Goal: Check status

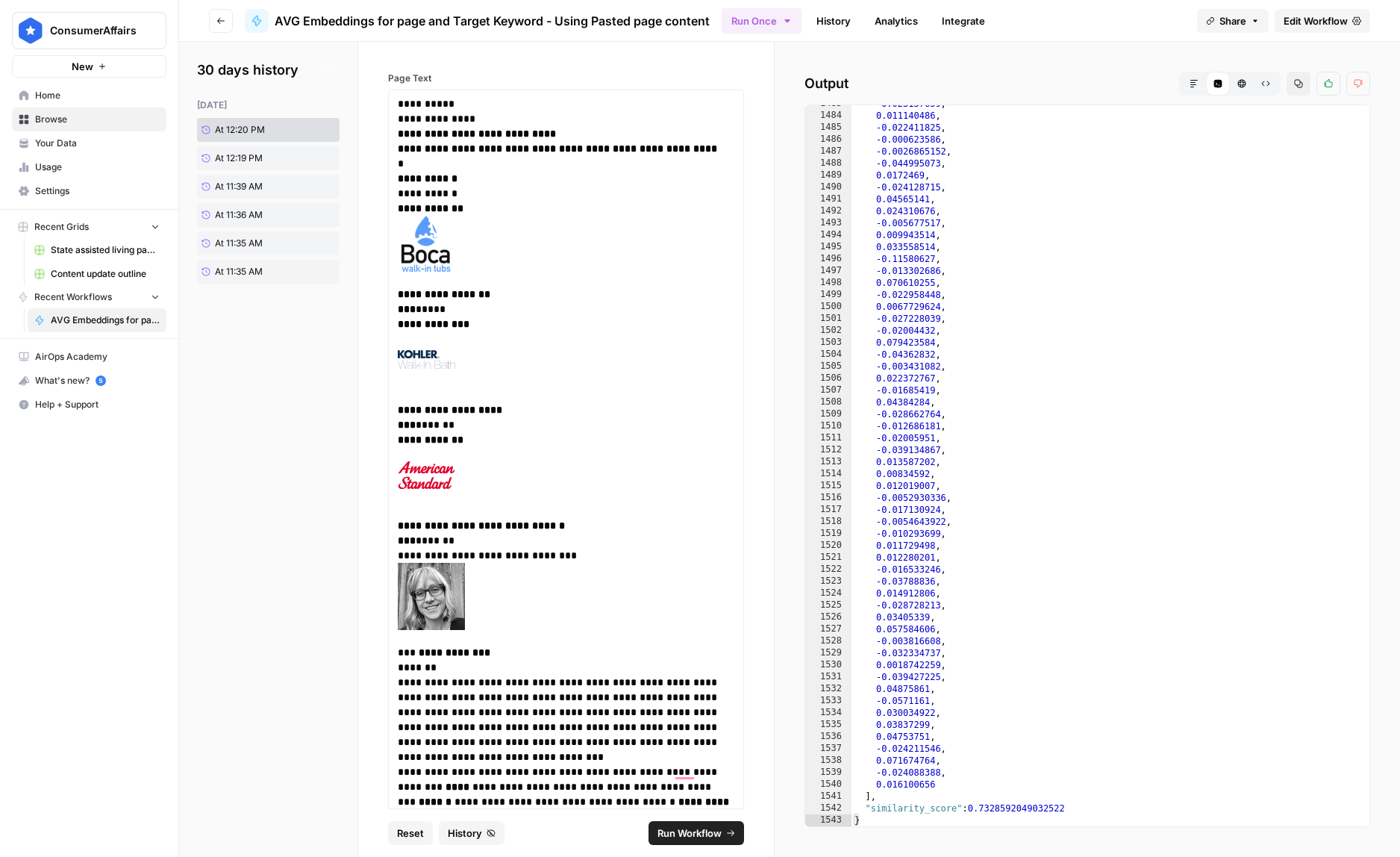
scroll to position [17700, 0]
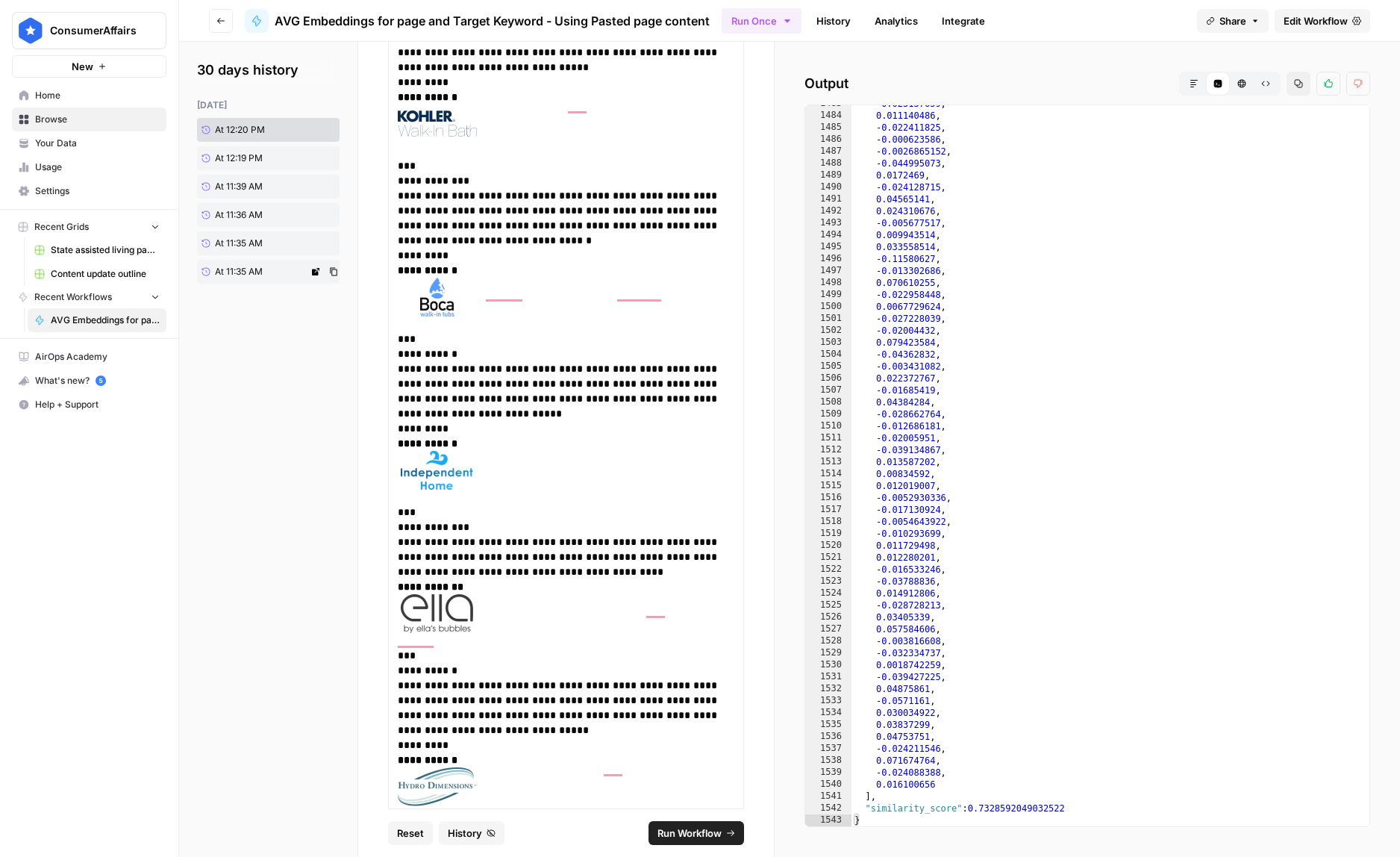
click at [262, 269] on span "At 11:35 AM" at bounding box center [238, 271] width 47 height 13
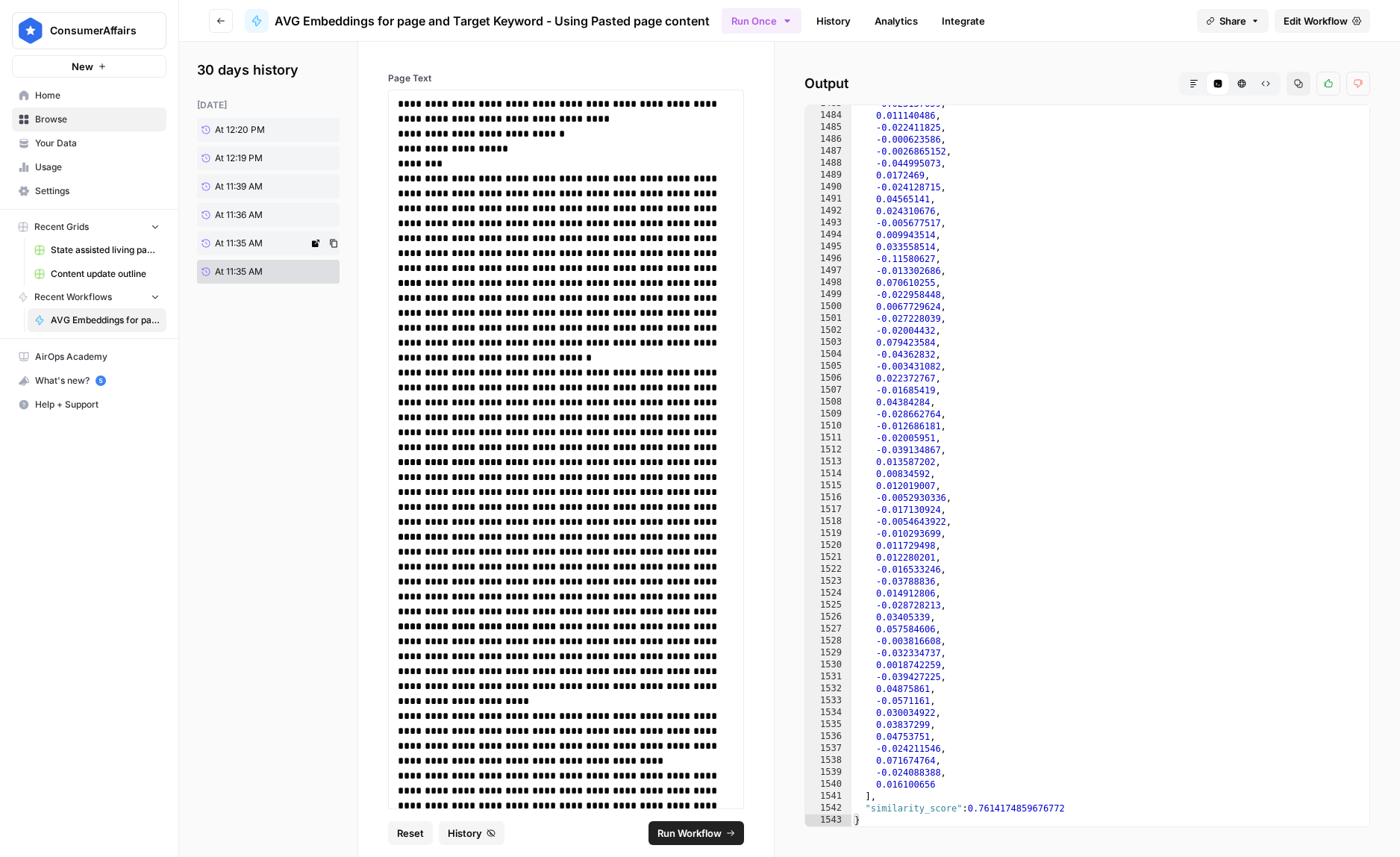
click at [251, 241] on span "At 11:35 AM" at bounding box center [238, 243] width 47 height 13
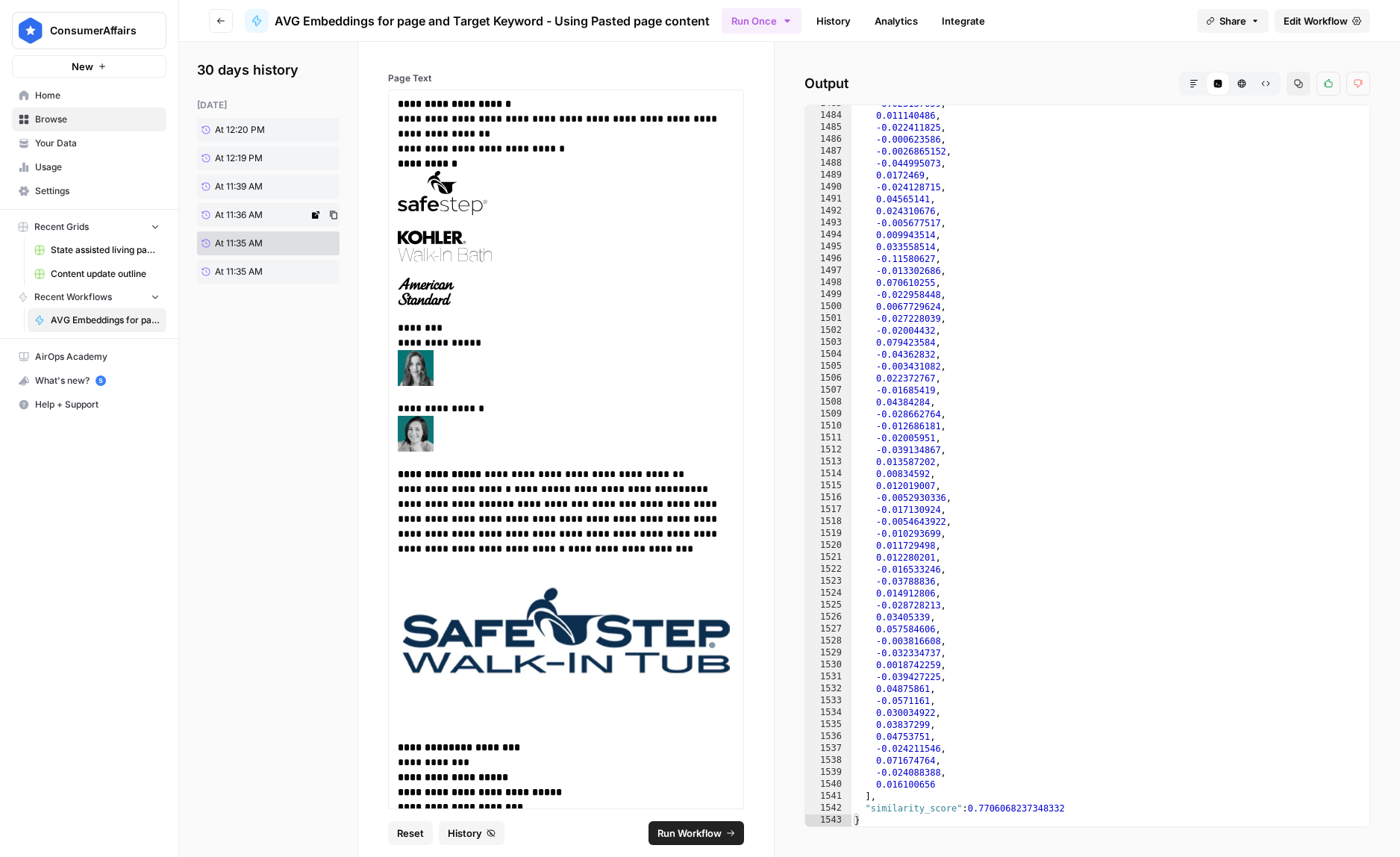
click at [287, 219] on link "At 11:36 AM" at bounding box center [252, 214] width 111 height 24
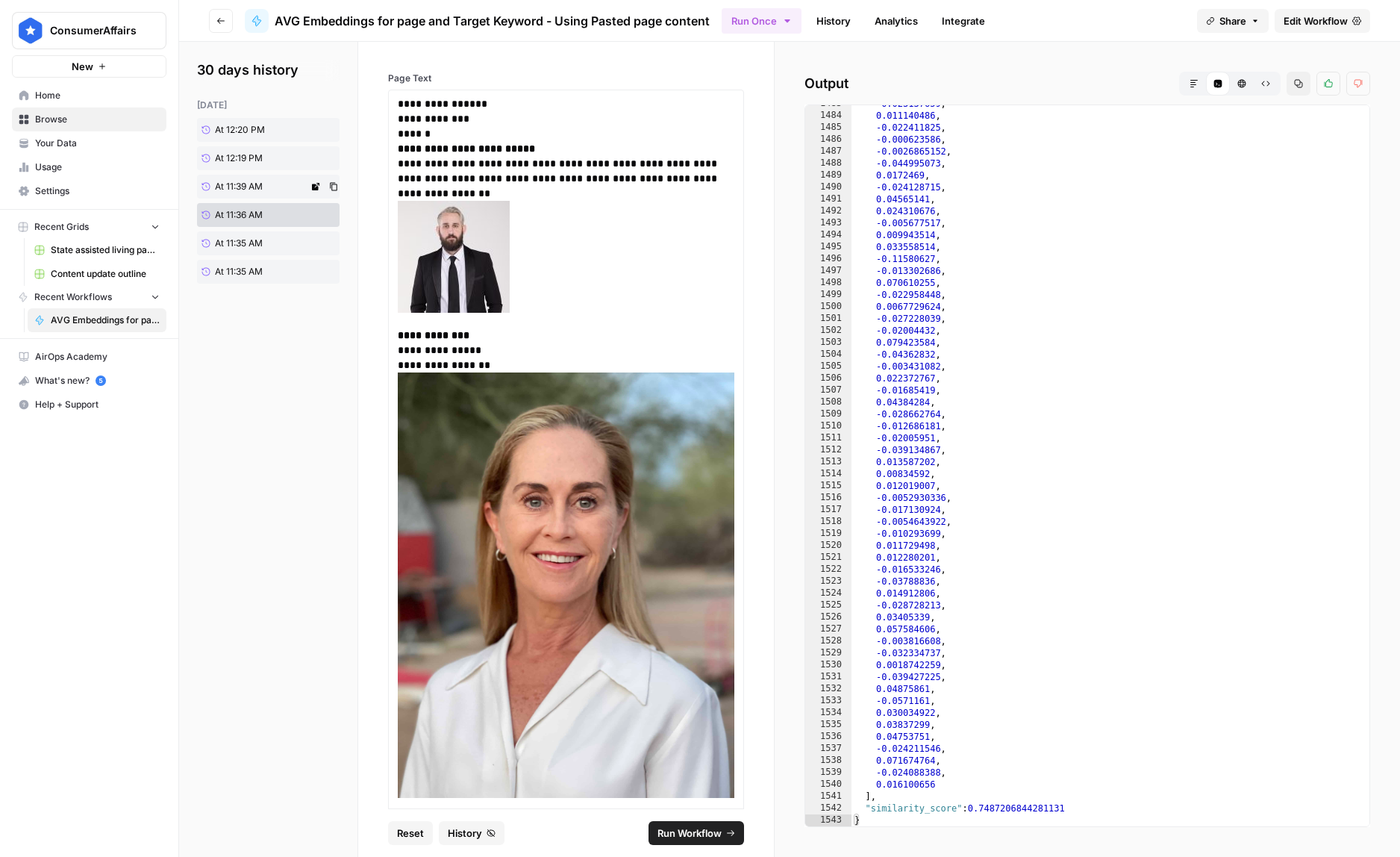
click at [269, 184] on link "At 11:39 AM" at bounding box center [252, 186] width 111 height 24
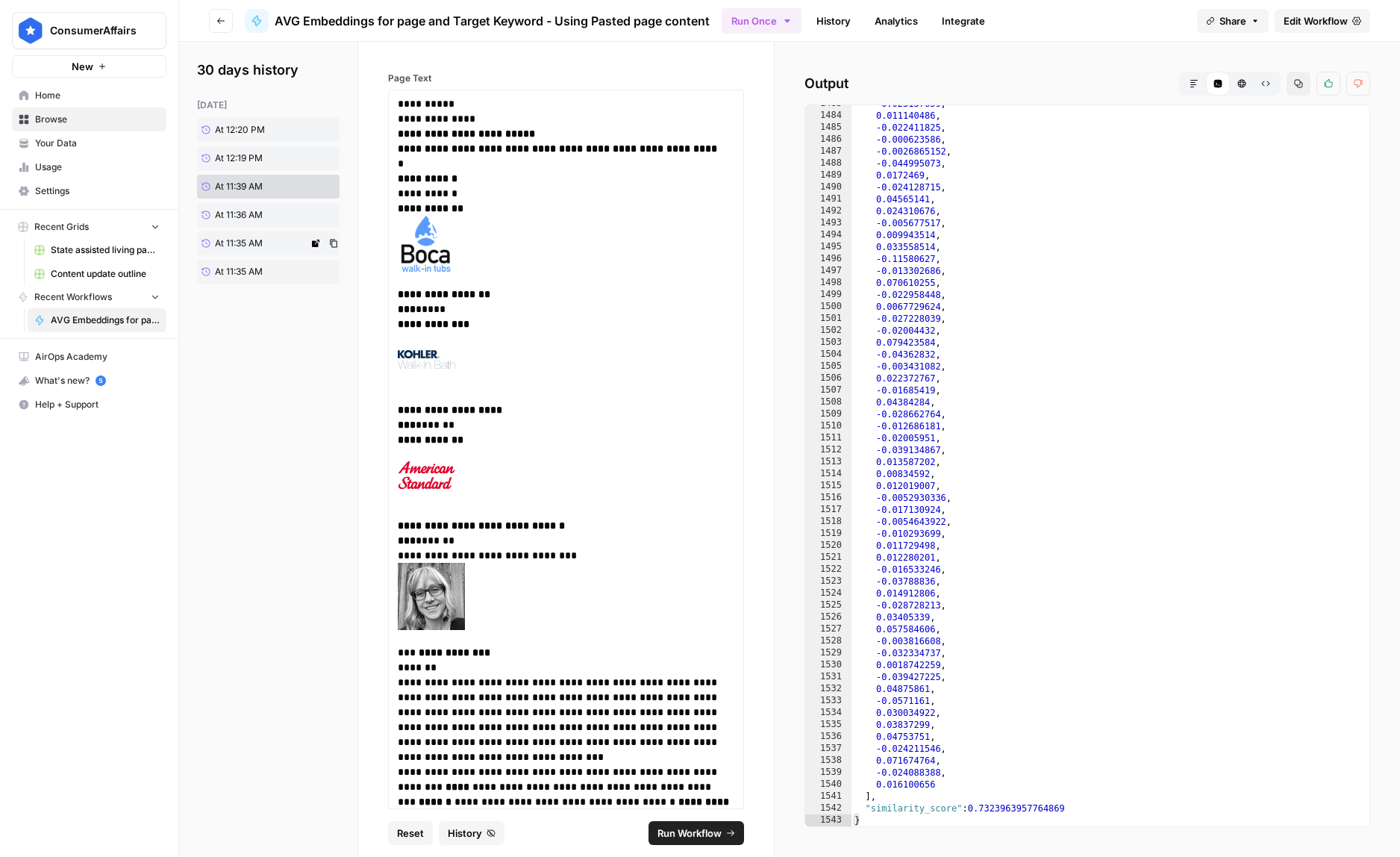
click at [267, 243] on link "At 11:35 AM" at bounding box center [252, 243] width 111 height 24
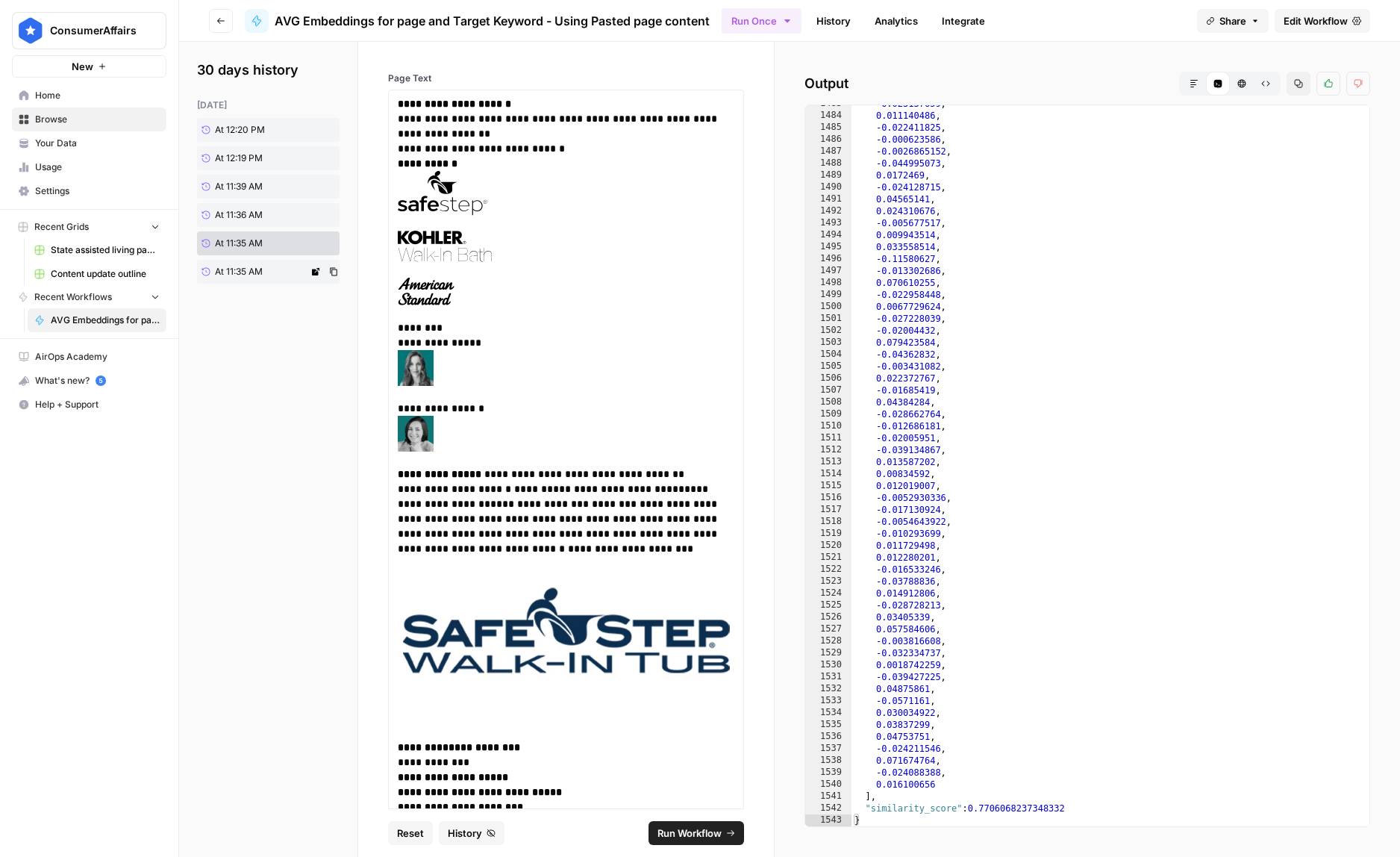
click at [269, 274] on link "At 11:35 AM" at bounding box center [252, 272] width 111 height 24
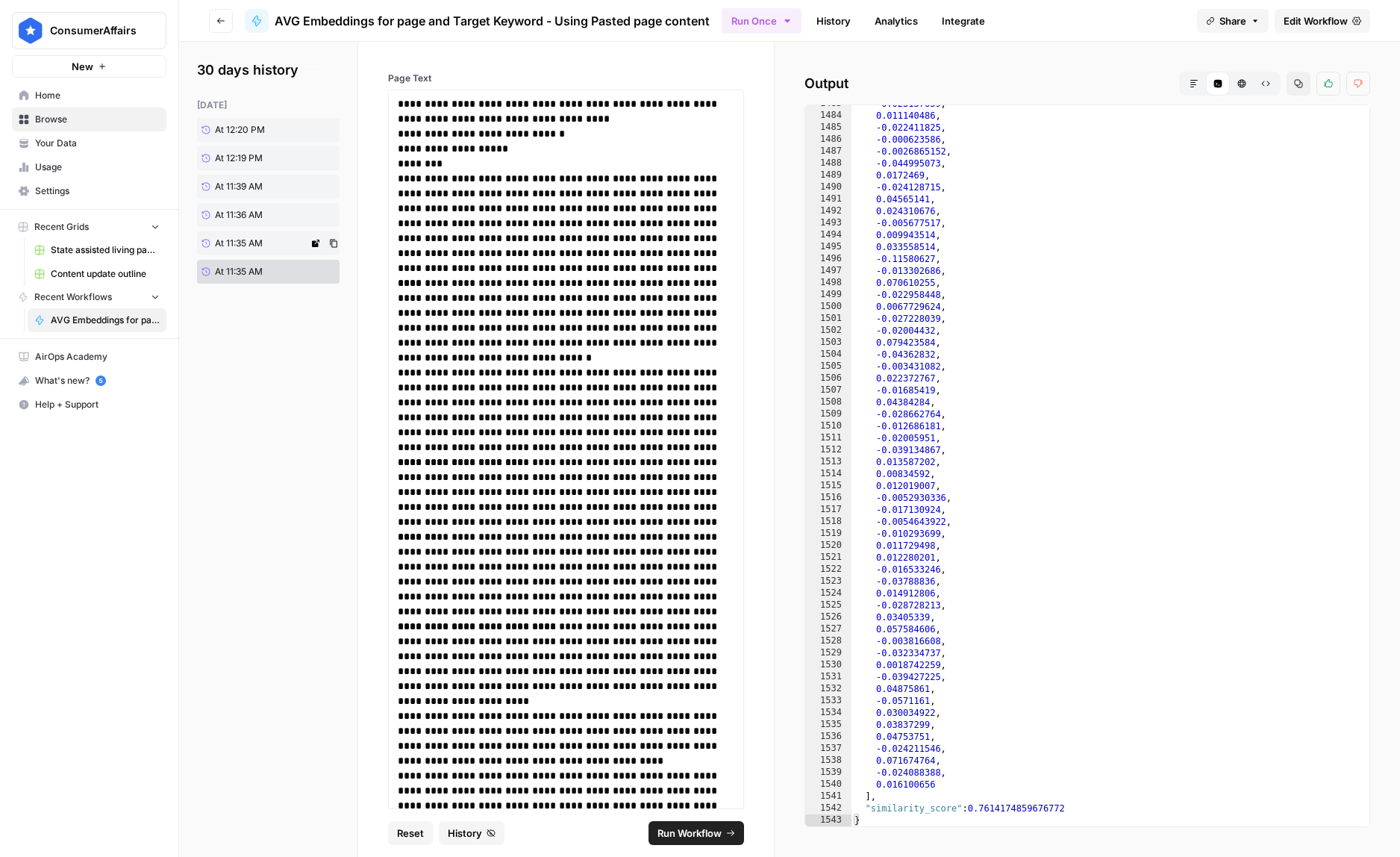
click at [271, 250] on link "At 11:35 AM" at bounding box center [252, 243] width 111 height 24
